Goal: Task Accomplishment & Management: Manage account settings

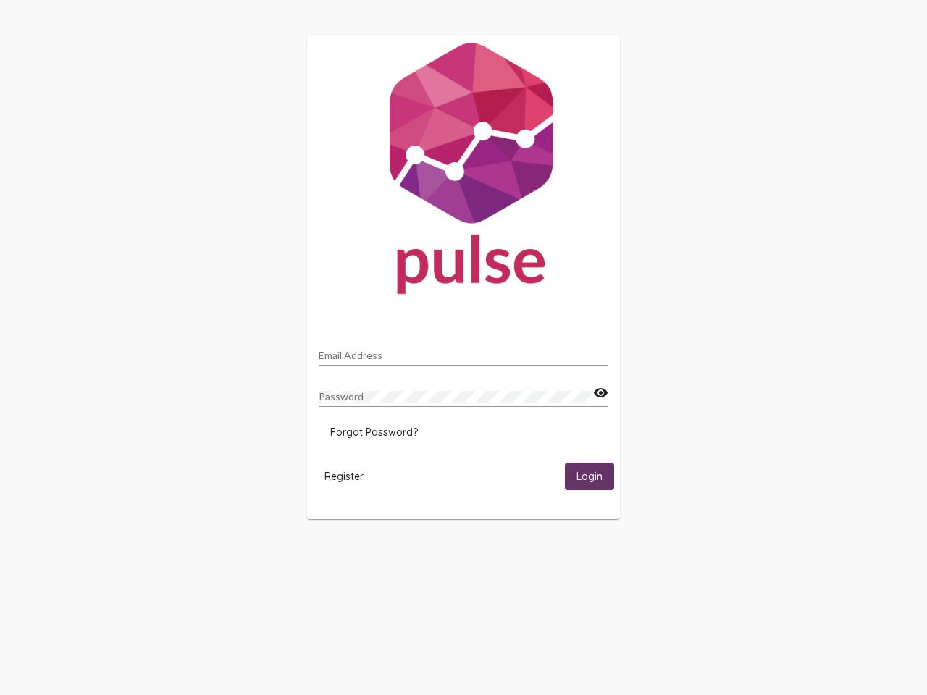
click at [464, 351] on input "Email Address" at bounding box center [464, 356] width 290 height 12
click at [600, 393] on mat-icon "visibility" at bounding box center [600, 393] width 15 height 17
click at [374, 432] on span "Forgot Password?" at bounding box center [374, 432] width 88 height 13
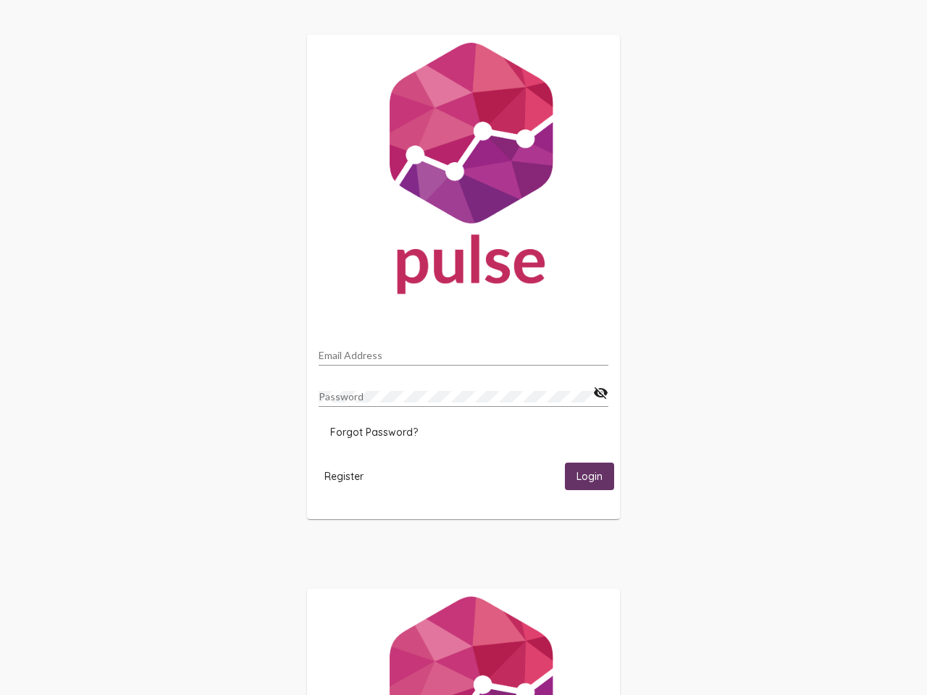
click at [344, 476] on span "Register" at bounding box center [343, 476] width 39 height 13
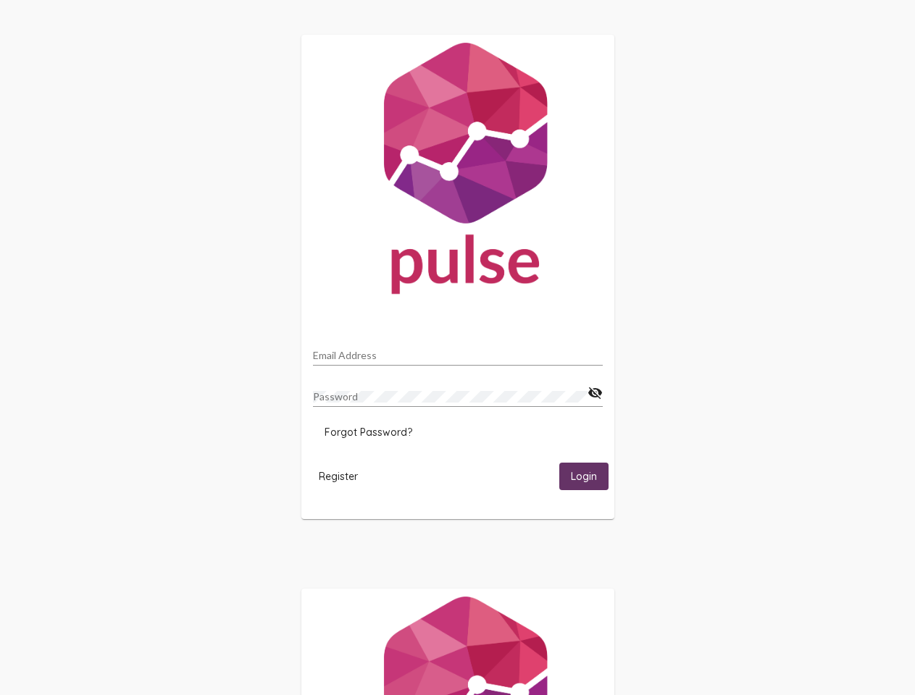
click at [590, 476] on html "Email Address Password visibility_off Forgot Password? Register Login" at bounding box center [457, 469] width 915 height 938
